Goal: Find contact information: Find contact information

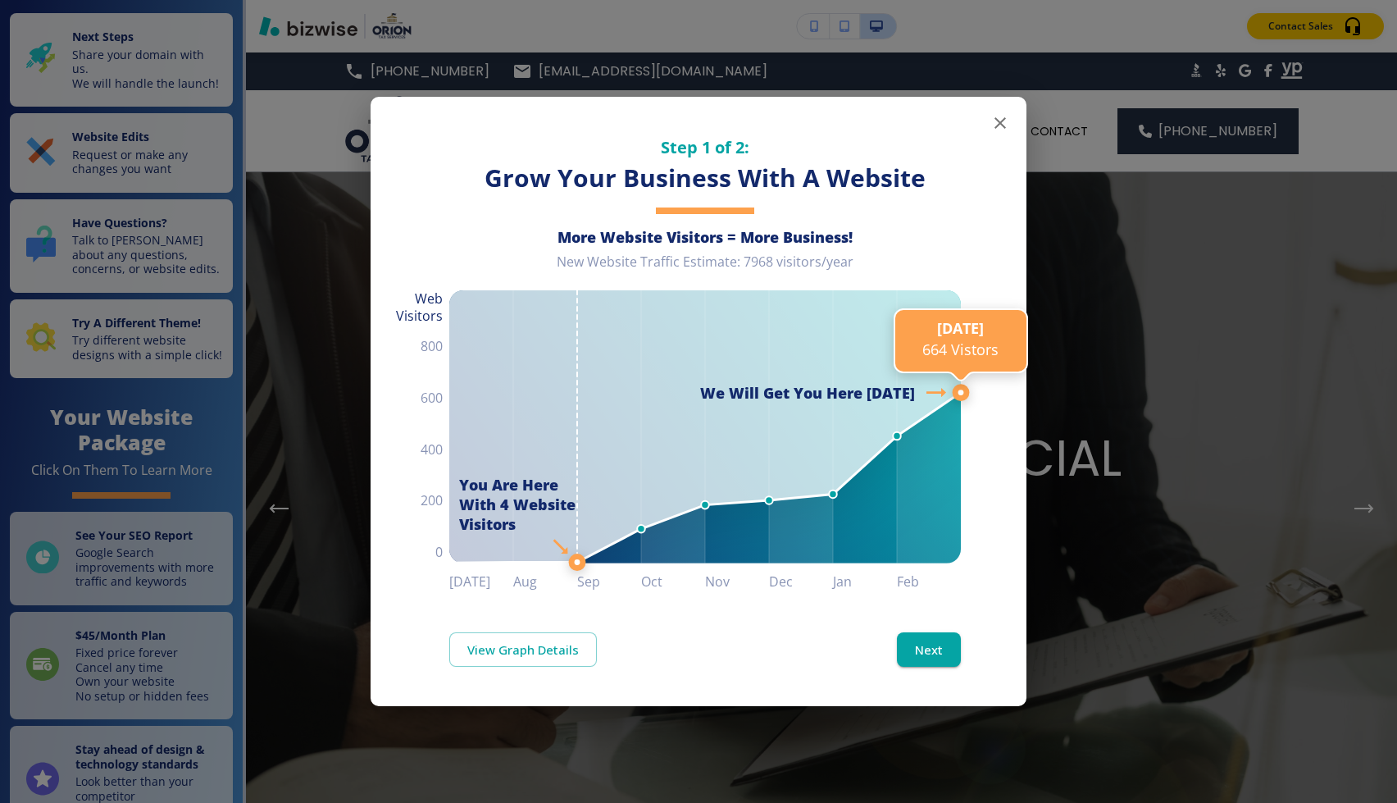
click at [992, 124] on icon "button" at bounding box center [1001, 123] width 20 height 20
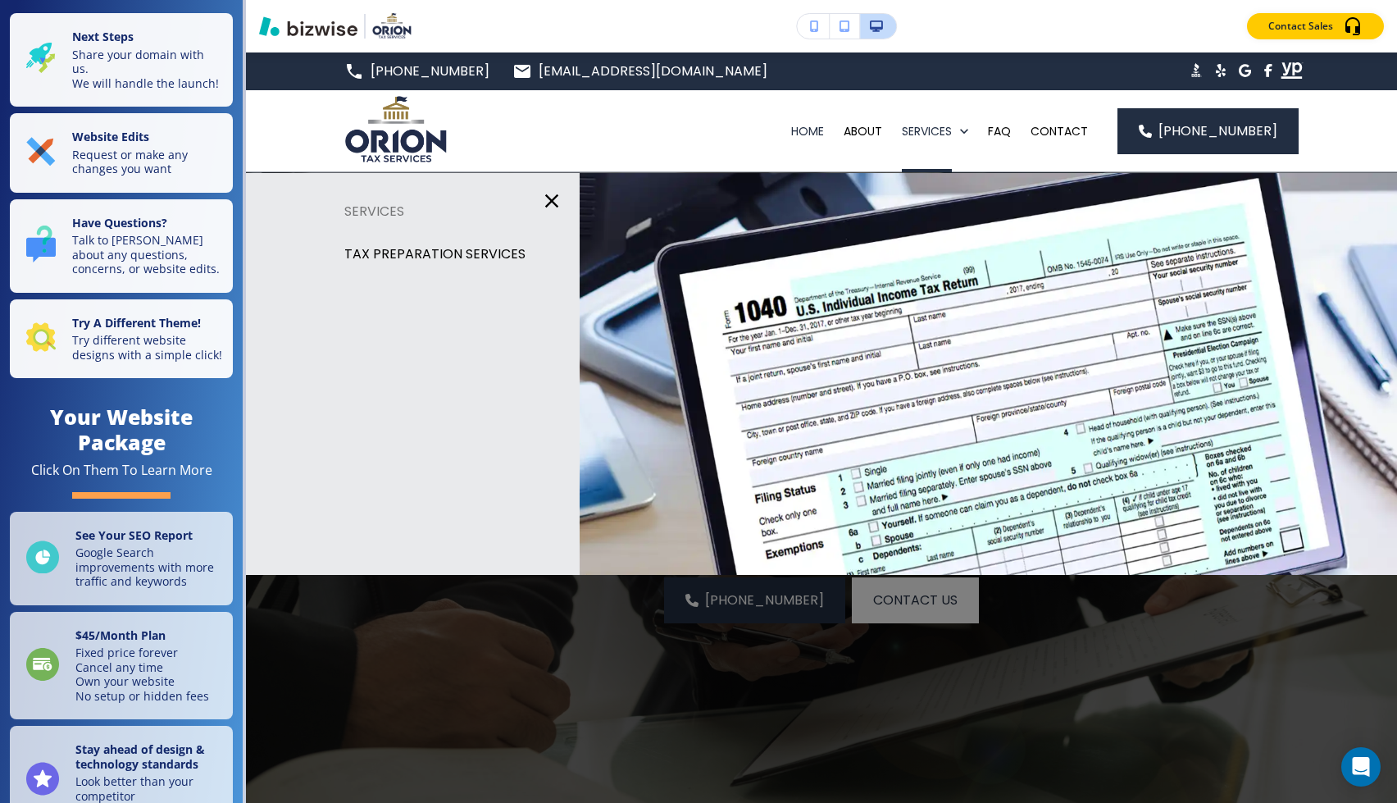
click at [917, 14] on div "Contact Sales" at bounding box center [821, 26] width 1151 height 26
